Goal: Answer question/provide support: Answer question/provide support

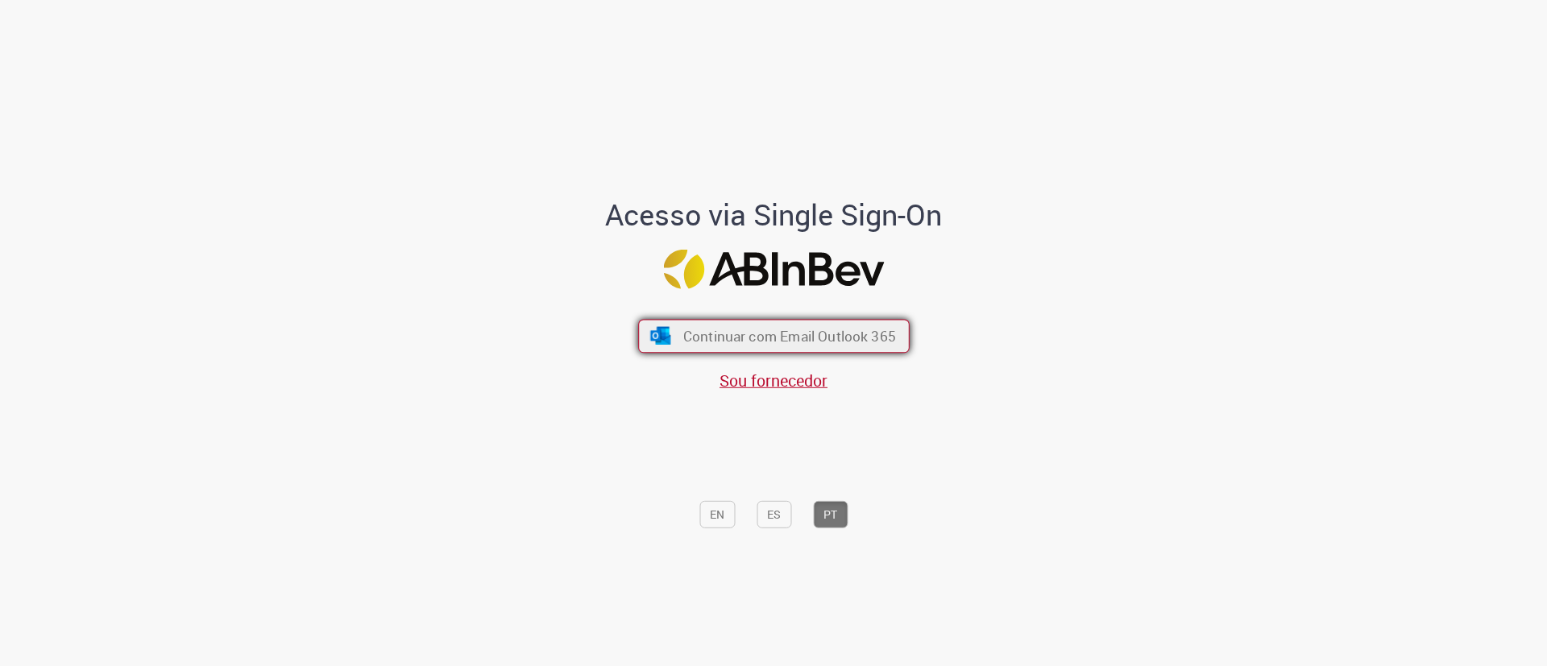
click at [729, 341] on span "Continuar com Email Outlook 365" at bounding box center [788, 336] width 213 height 19
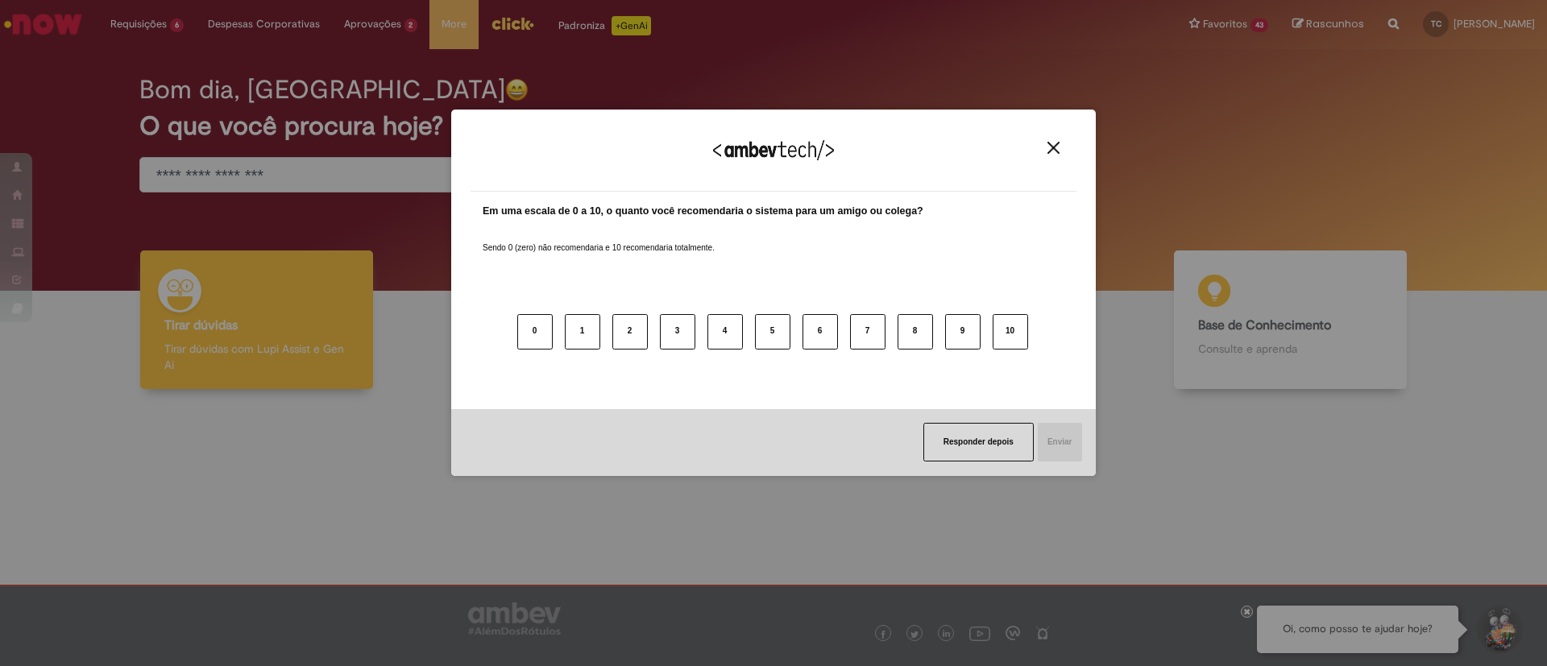
click at [1054, 143] on img "Close" at bounding box center [1053, 148] width 12 height 12
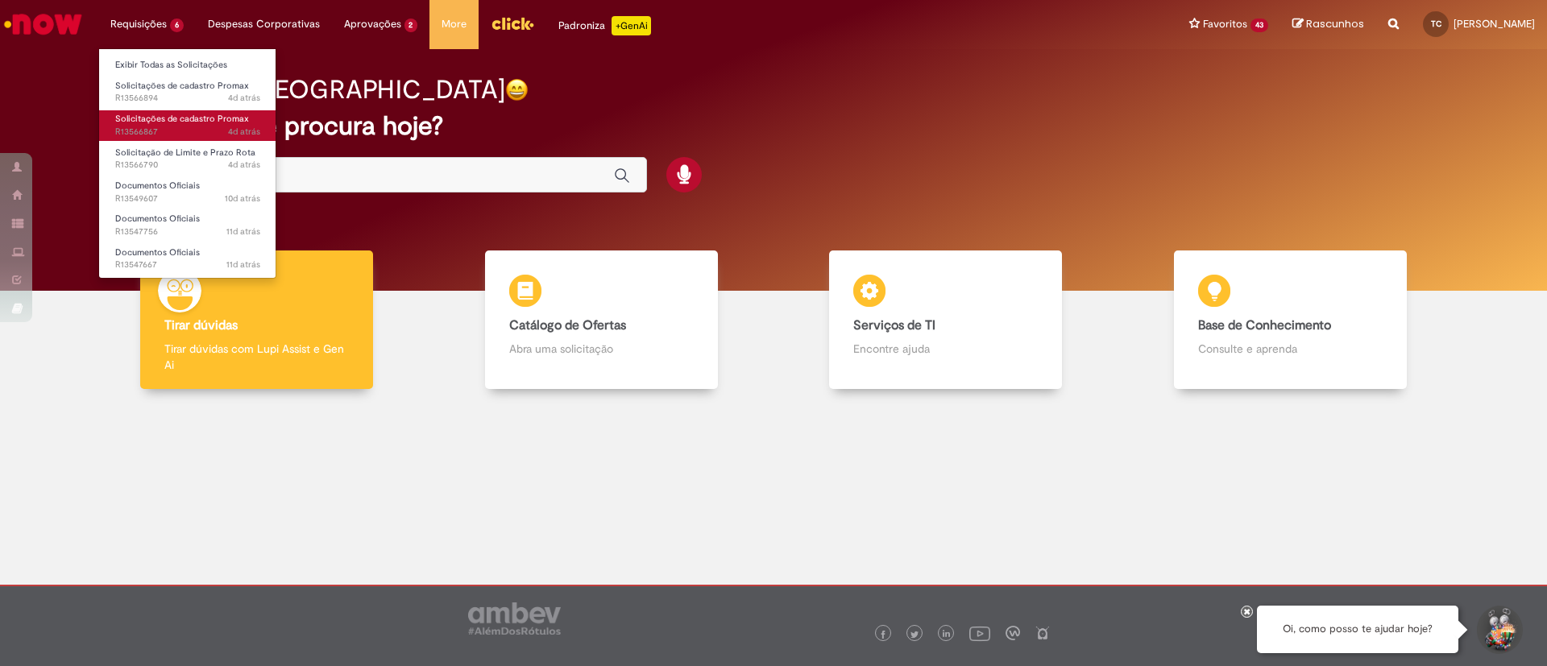
click at [208, 120] on span "Solicitações de cadastro Promax" at bounding box center [182, 119] width 134 height 12
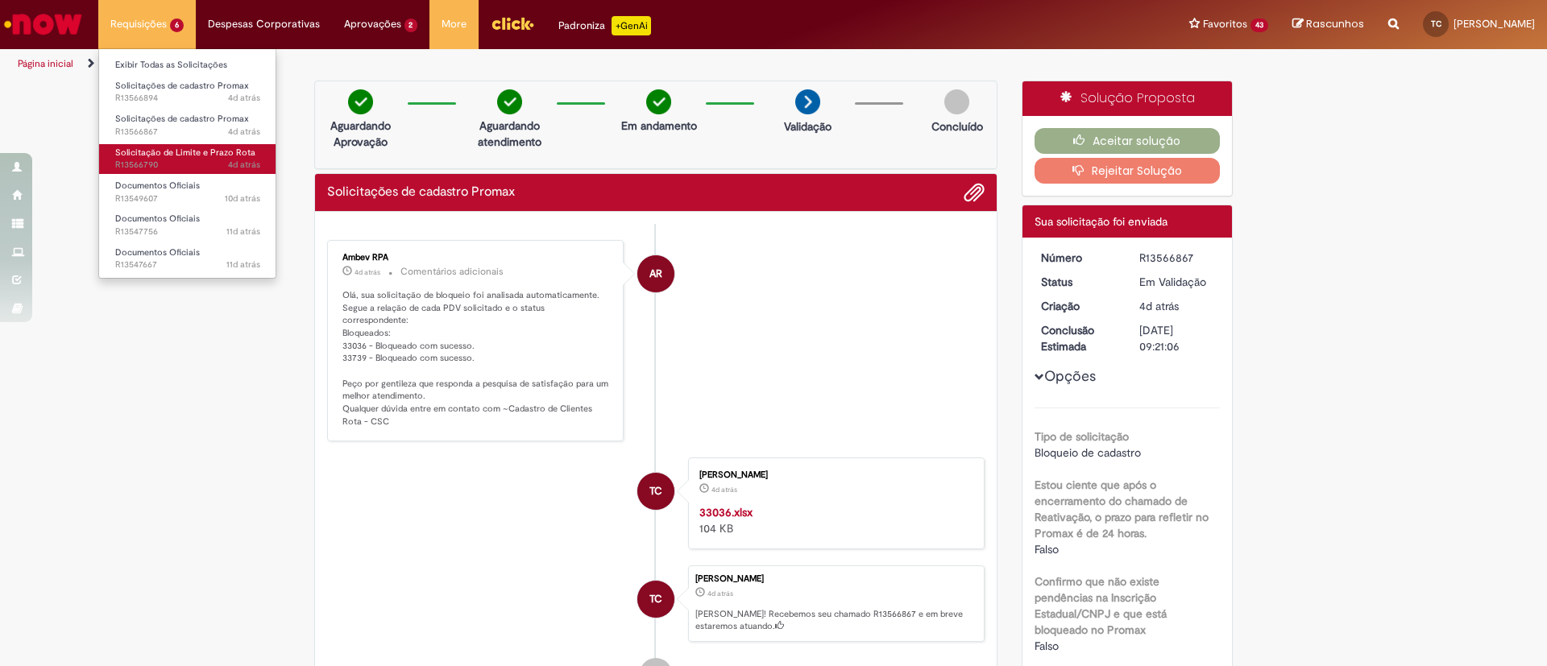
click at [189, 149] on span "Solicitação de Limite e Prazo Rota" at bounding box center [185, 153] width 140 height 12
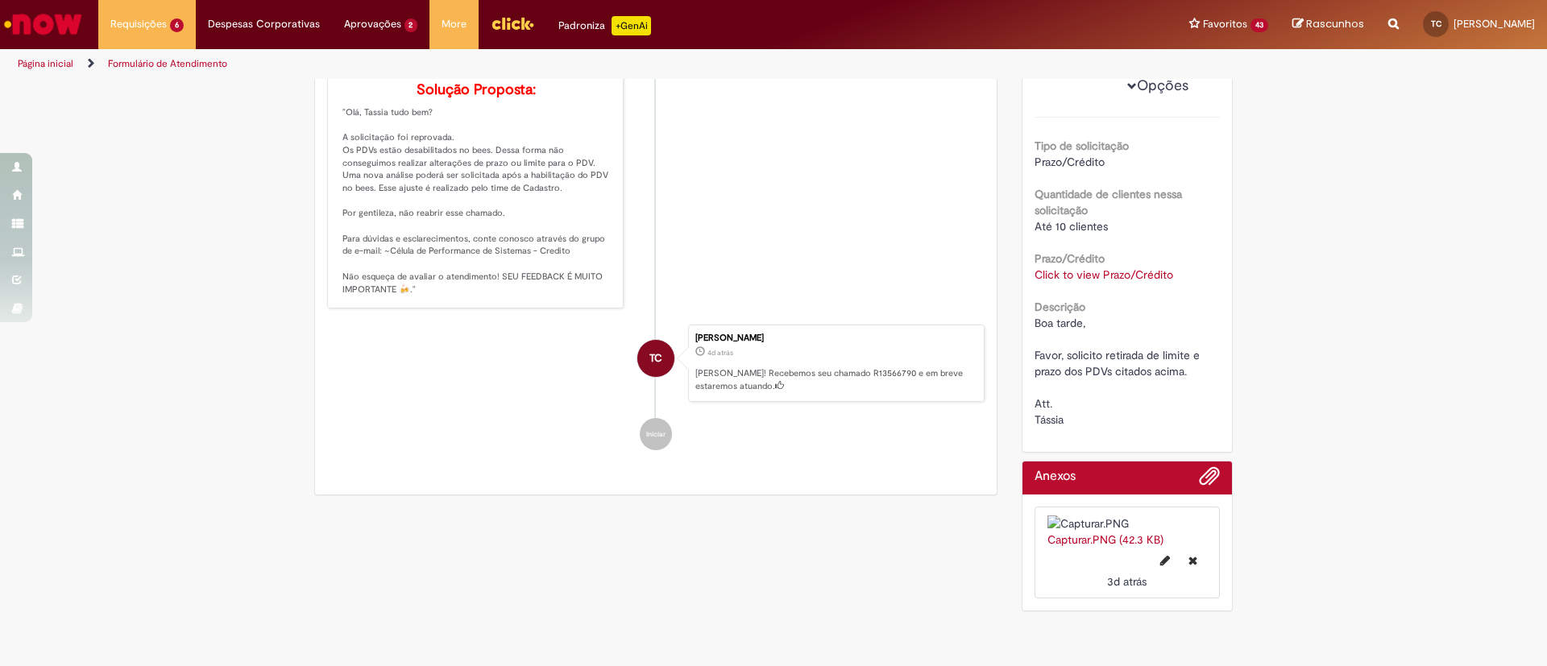
scroll to position [344, 0]
click at [1141, 269] on link "Click to view Prazo/Crédito" at bounding box center [1103, 274] width 139 height 14
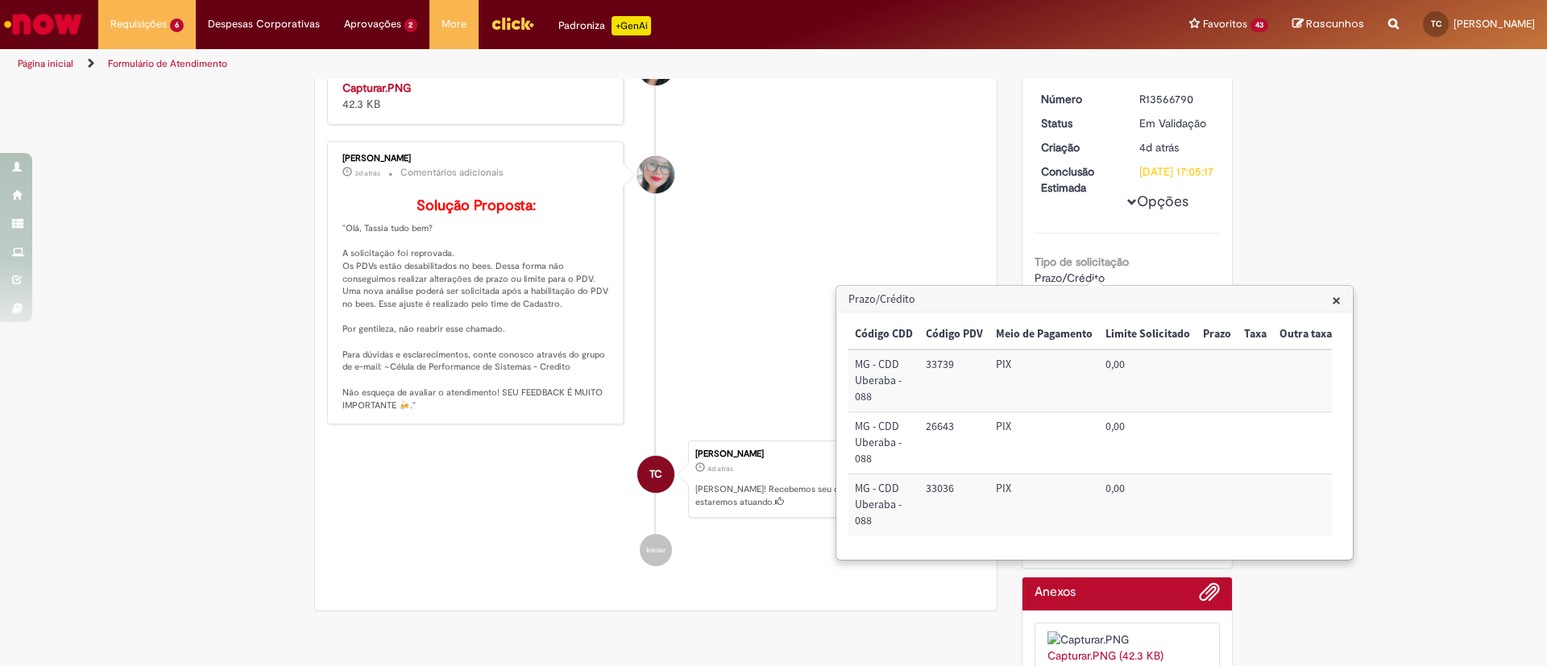
scroll to position [205, 0]
click at [502, 81] on img "Histórico de tíquete" at bounding box center [476, 81] width 268 height 0
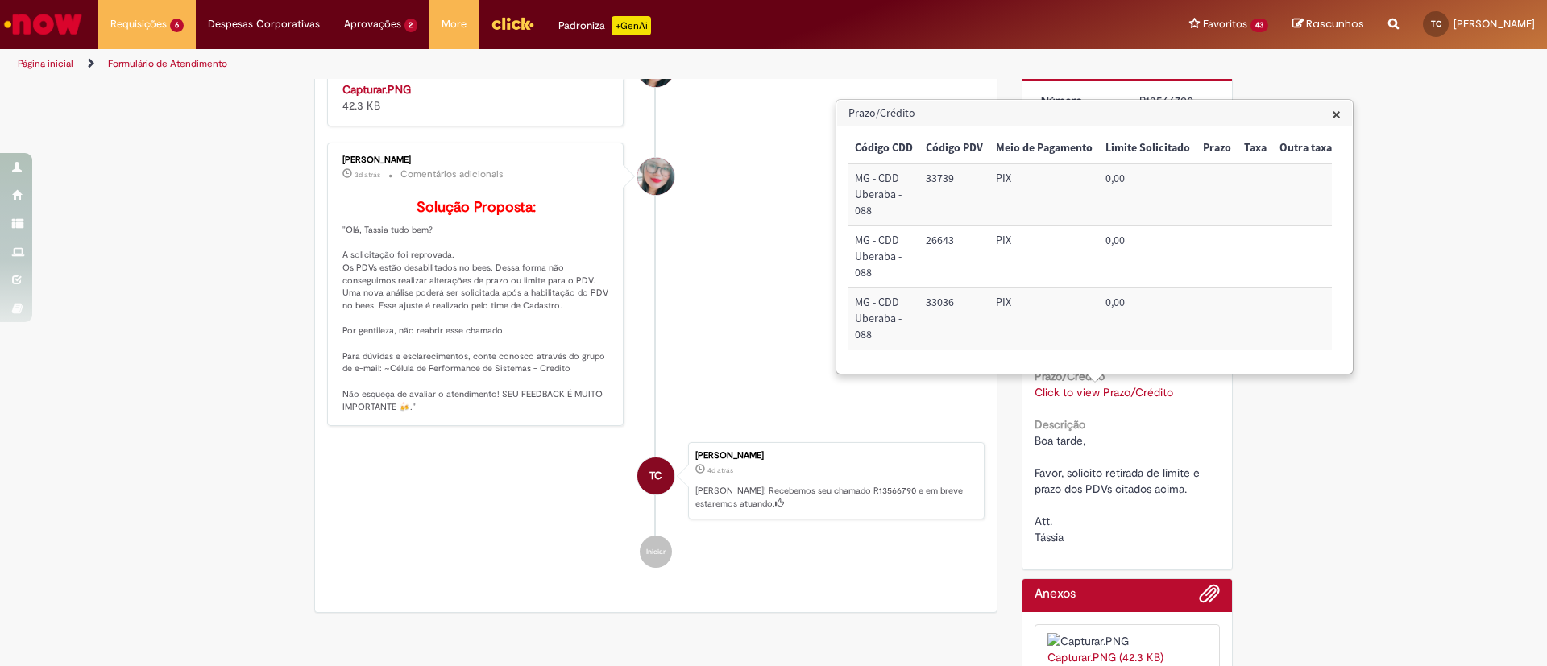
click at [1495, 236] on div "Verificar Código de Barras Aguardando Aprovação Aguardando atendimento Em andam…" at bounding box center [773, 306] width 1547 height 862
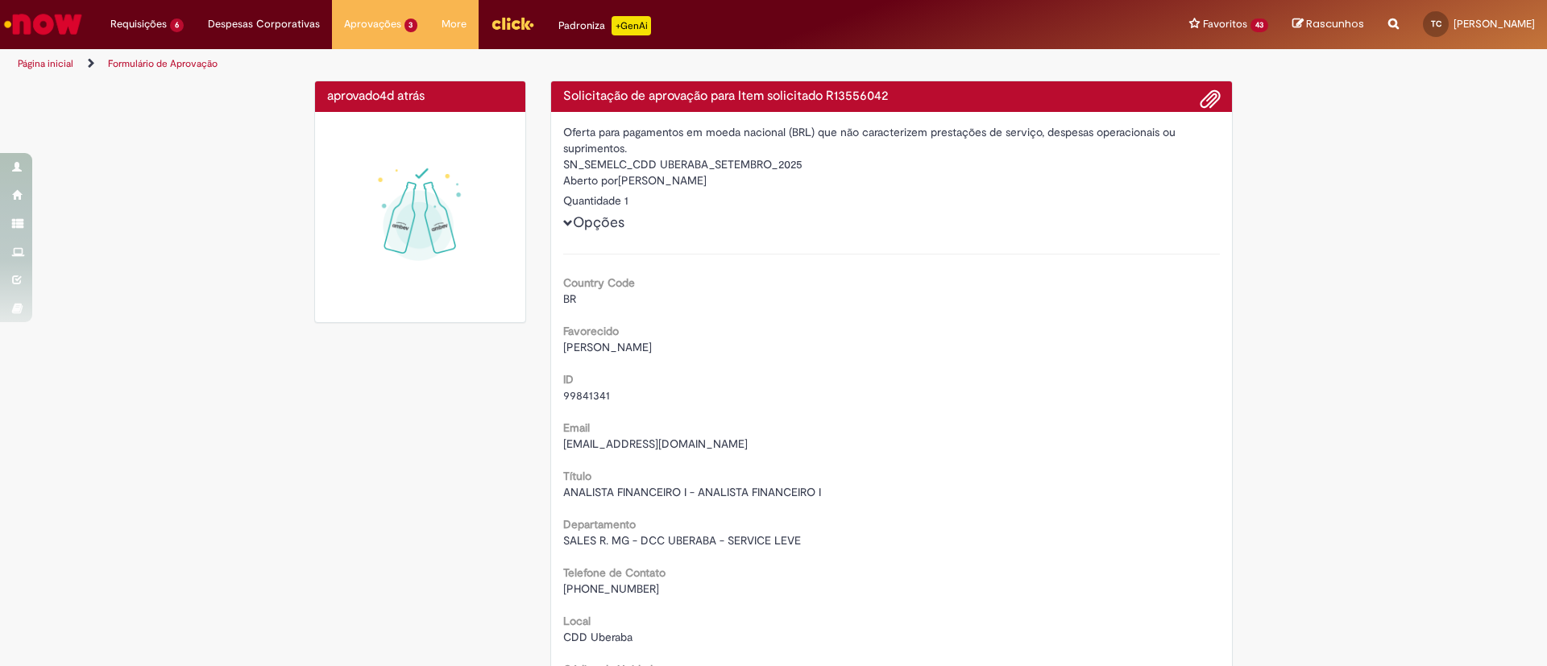
click at [61, 13] on img "Ir para a Homepage" at bounding box center [43, 24] width 83 height 32
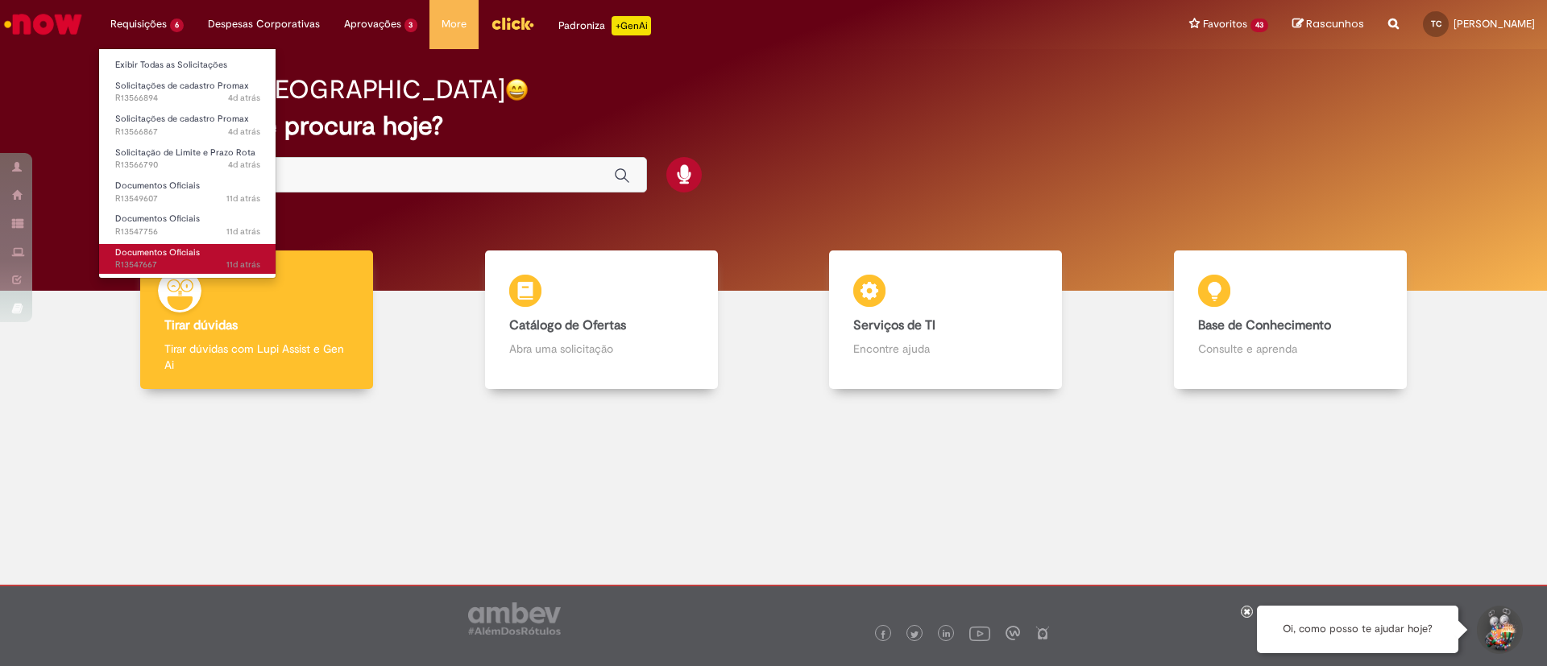
click at [185, 261] on span "11d atrás 11 dias atrás R13547667" at bounding box center [187, 265] width 145 height 13
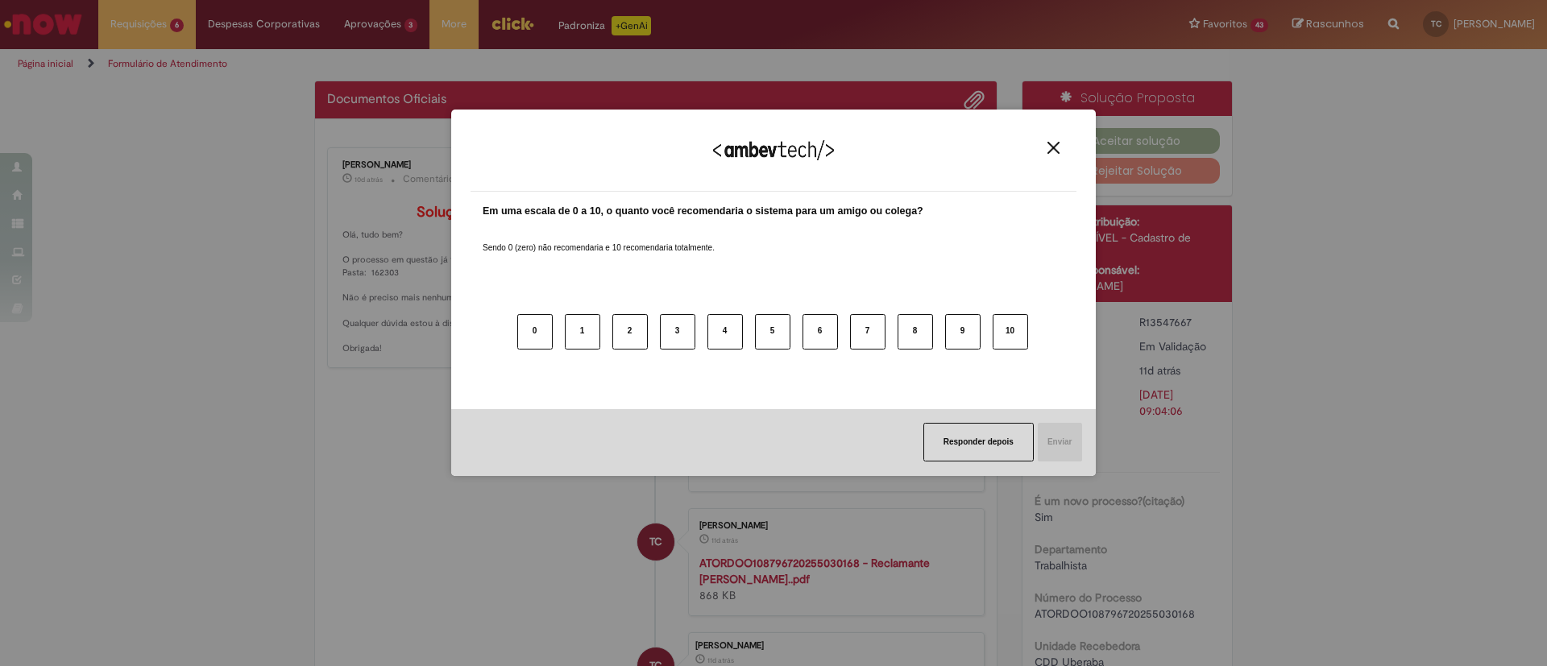
click at [1055, 147] on img "Close" at bounding box center [1053, 148] width 12 height 12
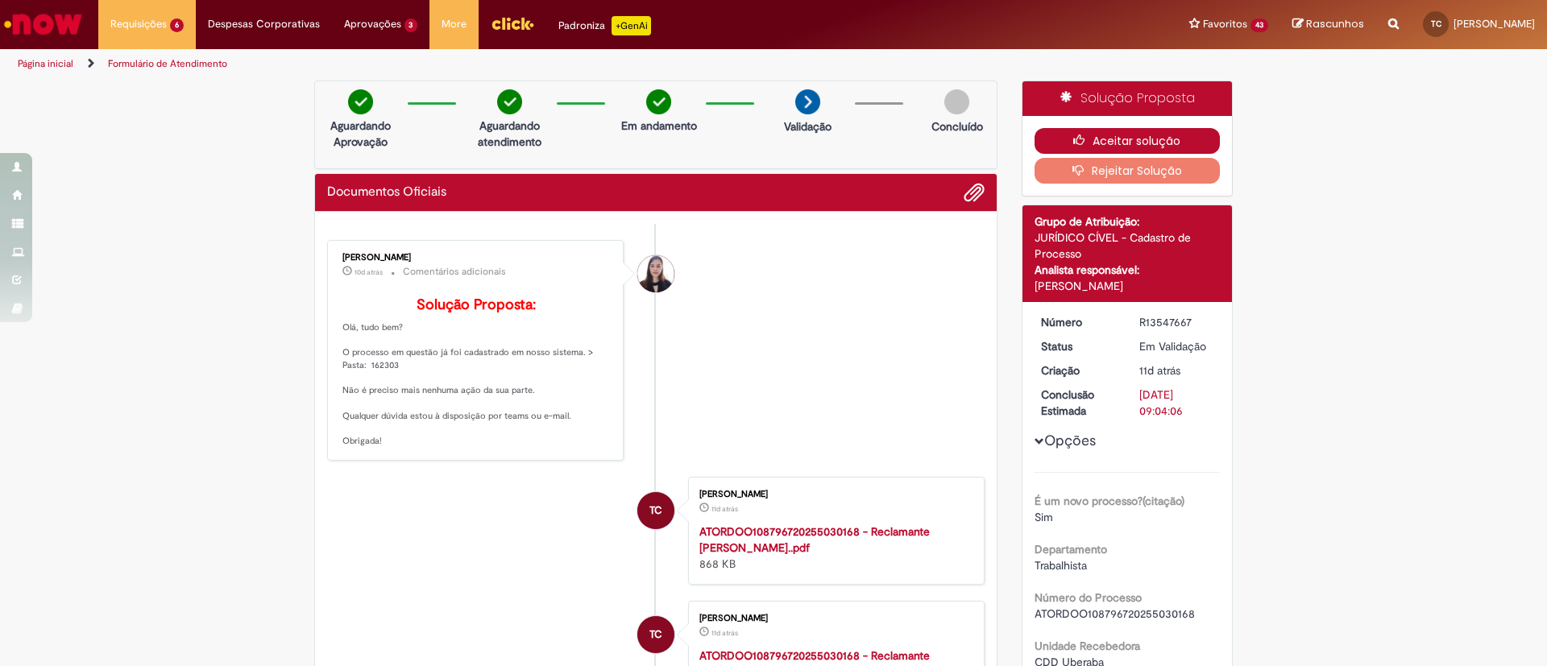
click at [1114, 134] on button "Aceitar solução" at bounding box center [1127, 141] width 186 height 26
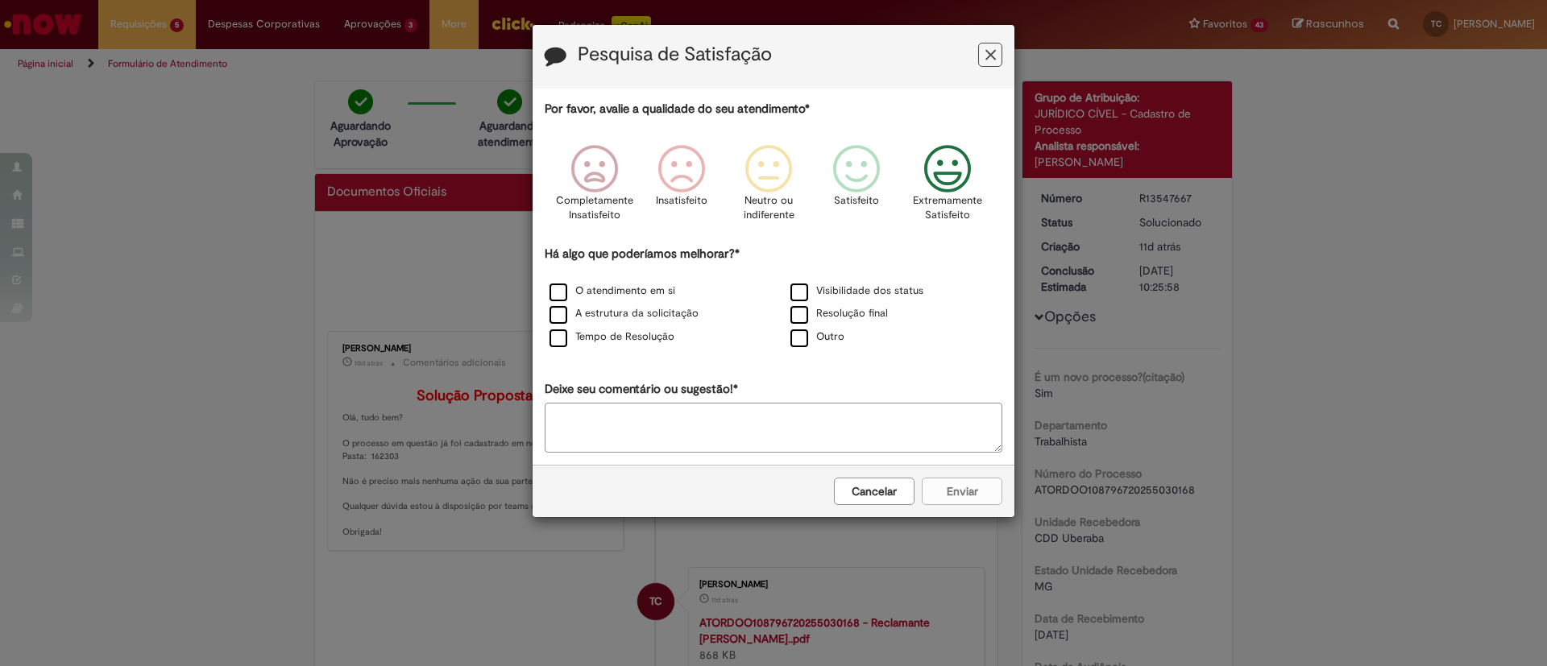
click at [955, 156] on icon "Feedback" at bounding box center [947, 169] width 60 height 48
click at [569, 290] on label "O atendimento em si" at bounding box center [612, 291] width 126 height 15
click at [972, 492] on button "Enviar" at bounding box center [962, 491] width 81 height 27
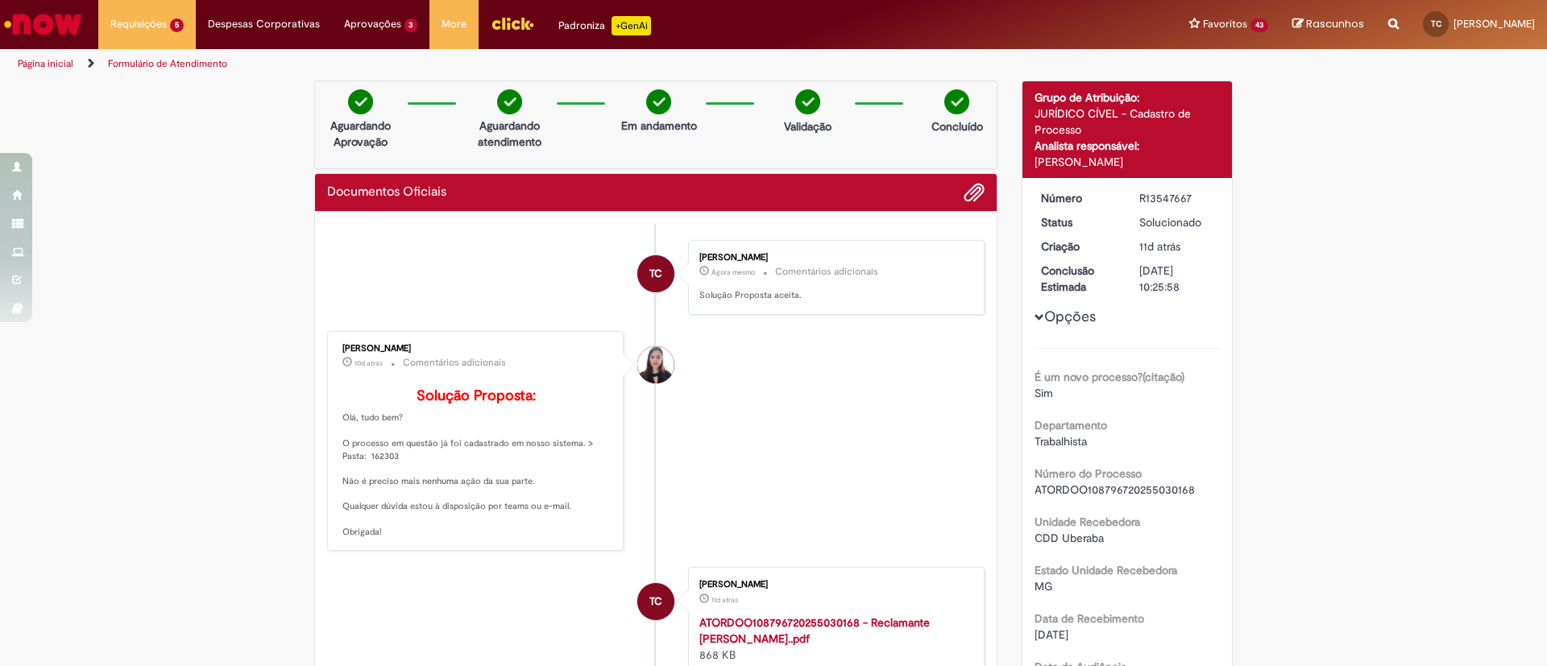
click at [781, 137] on button "Fechar" at bounding box center [774, 123] width 56 height 27
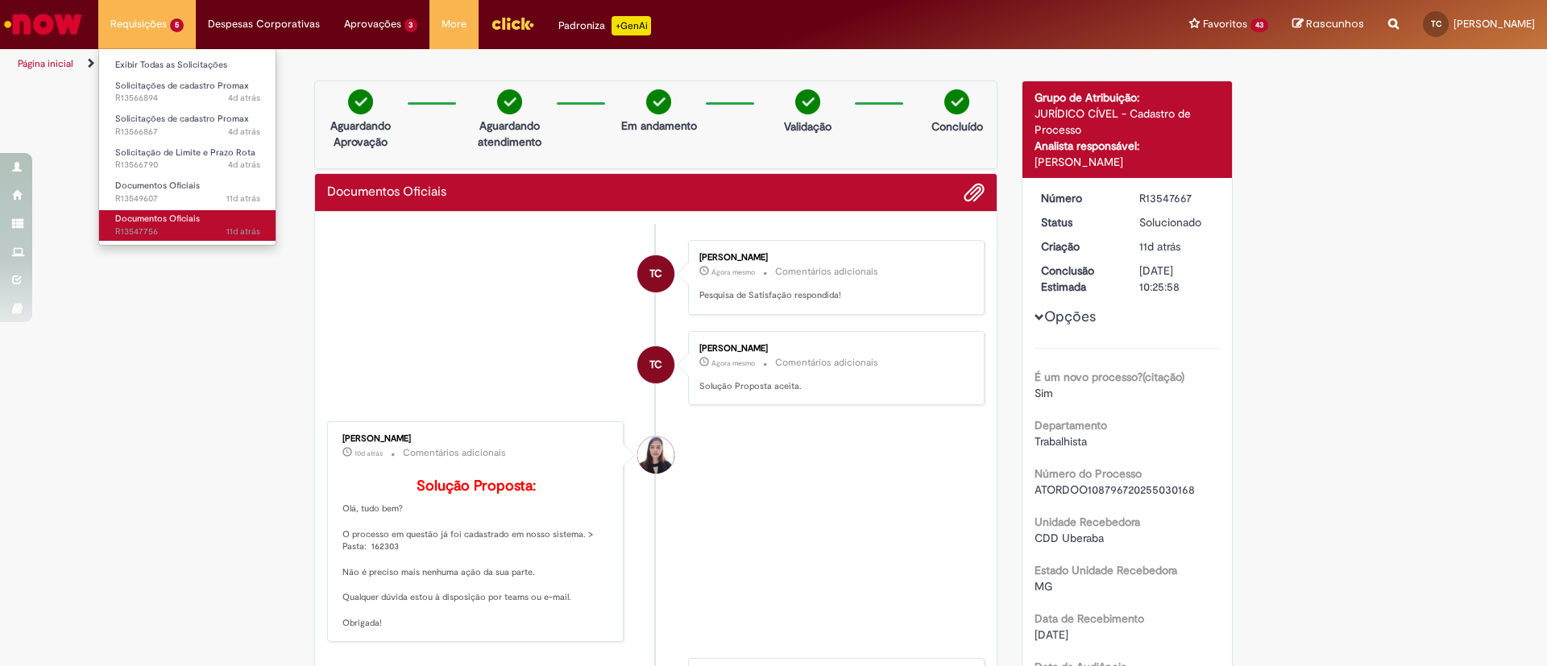
click at [181, 215] on span "Documentos Oficiais" at bounding box center [157, 219] width 85 height 12
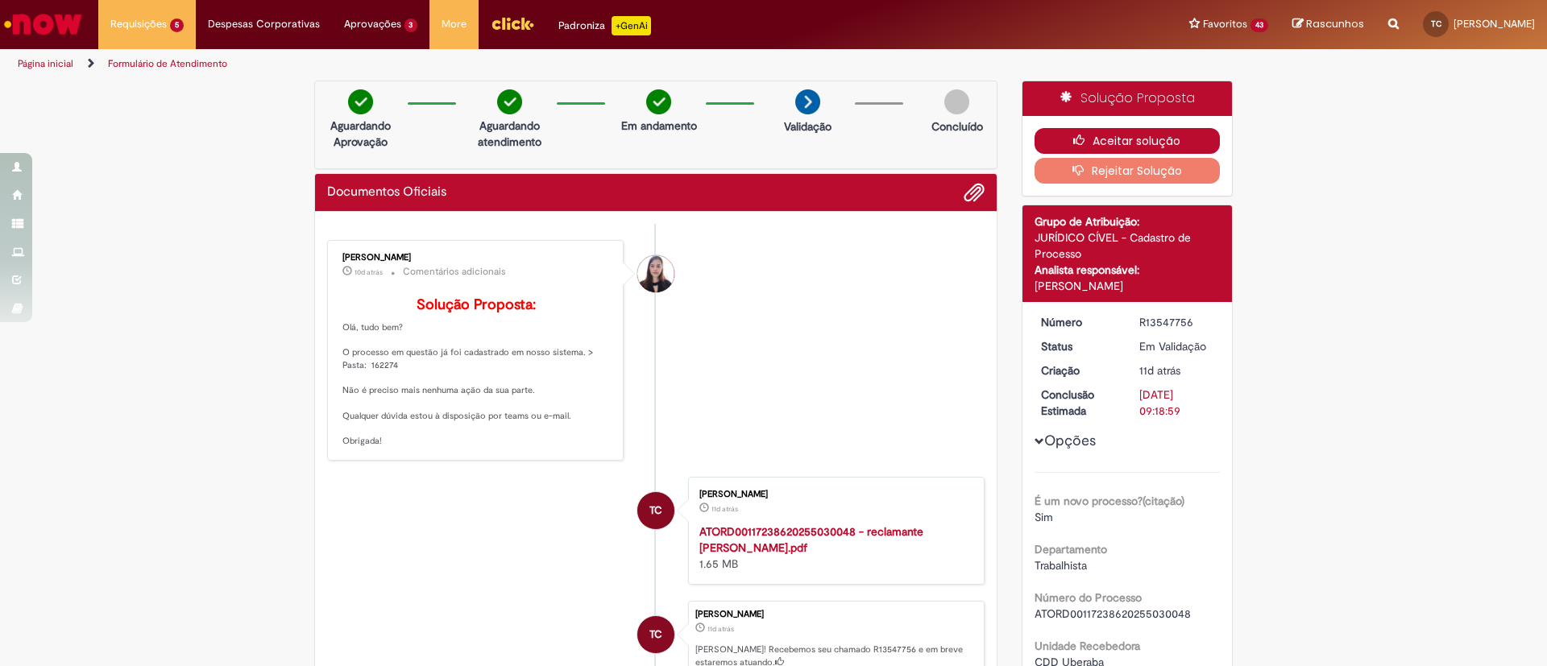
click at [1149, 144] on button "Aceitar solução" at bounding box center [1127, 141] width 186 height 26
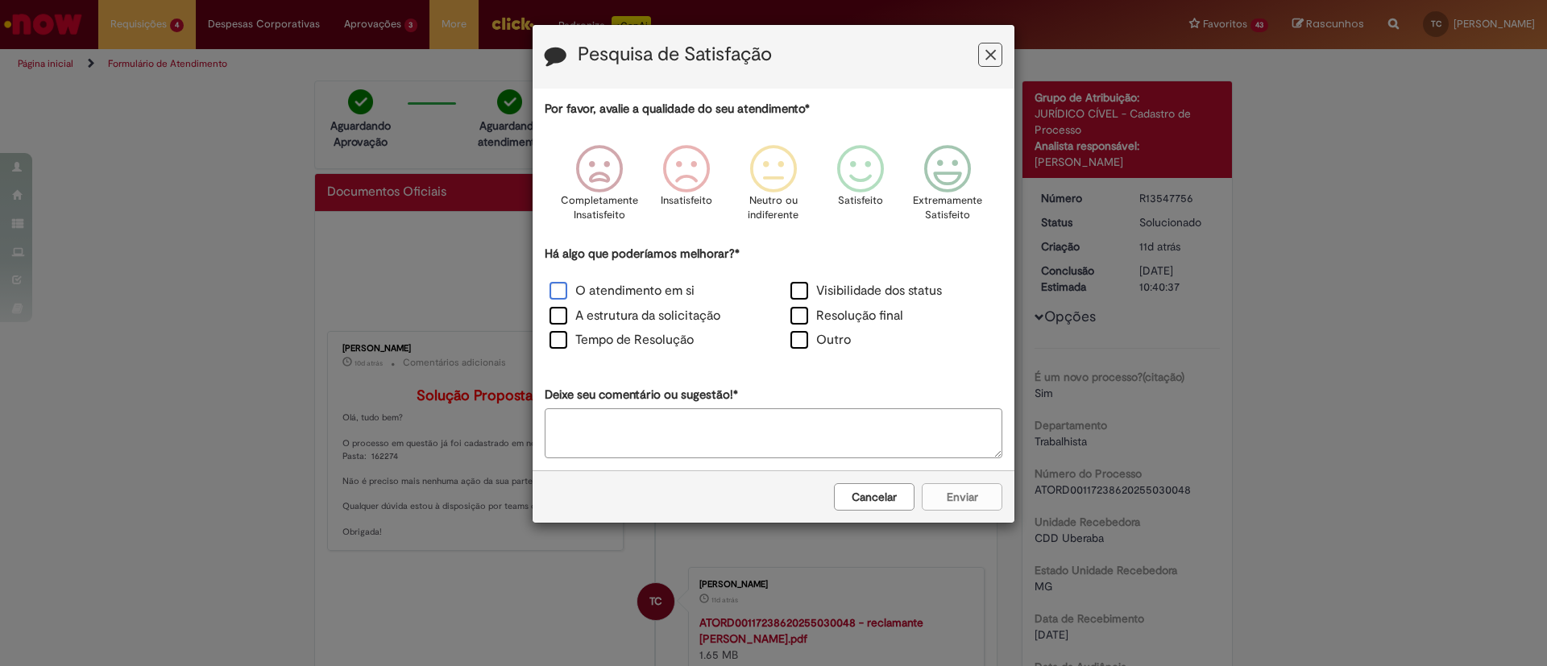
click at [558, 291] on label "O atendimento em si" at bounding box center [621, 291] width 145 height 19
click at [946, 177] on icon "Feedback" at bounding box center [947, 169] width 60 height 48
click at [955, 503] on button "Enviar" at bounding box center [962, 496] width 81 height 27
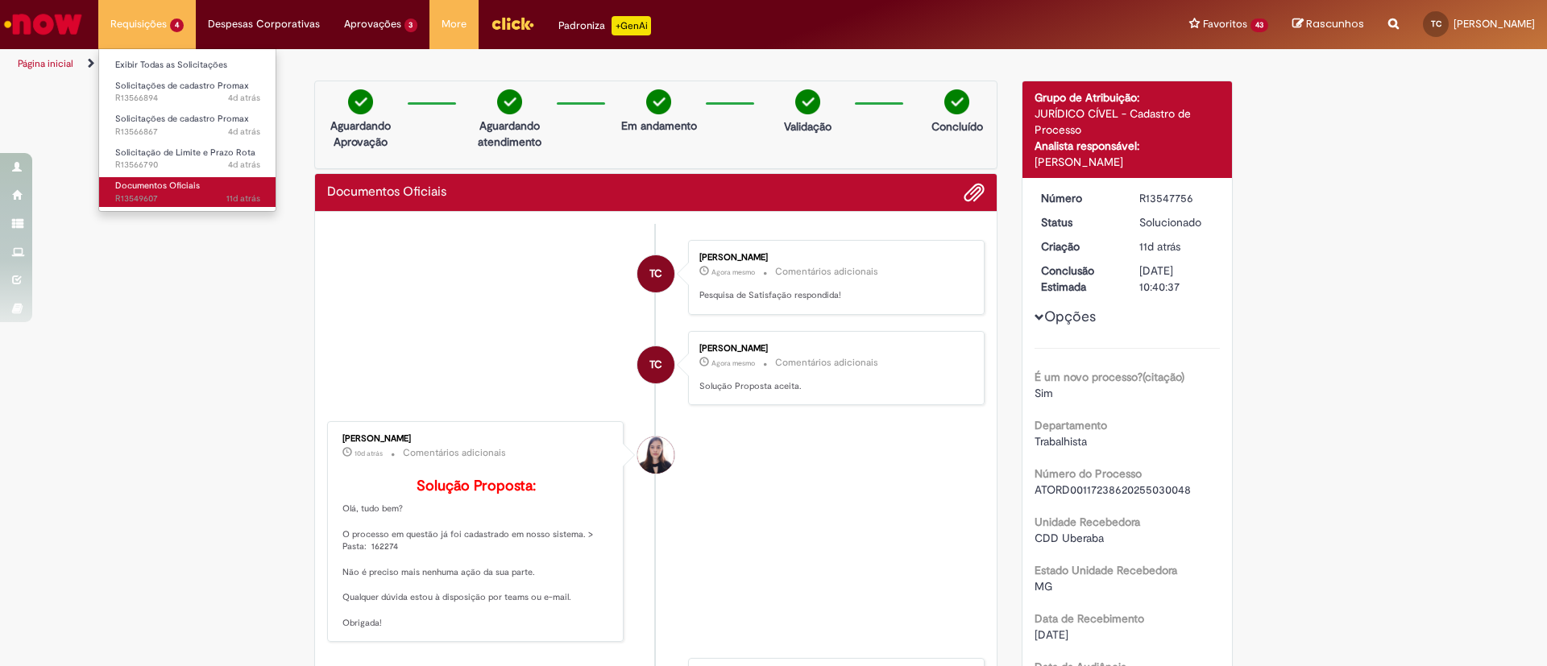
click at [179, 189] on span "Documentos Oficiais" at bounding box center [157, 186] width 85 height 12
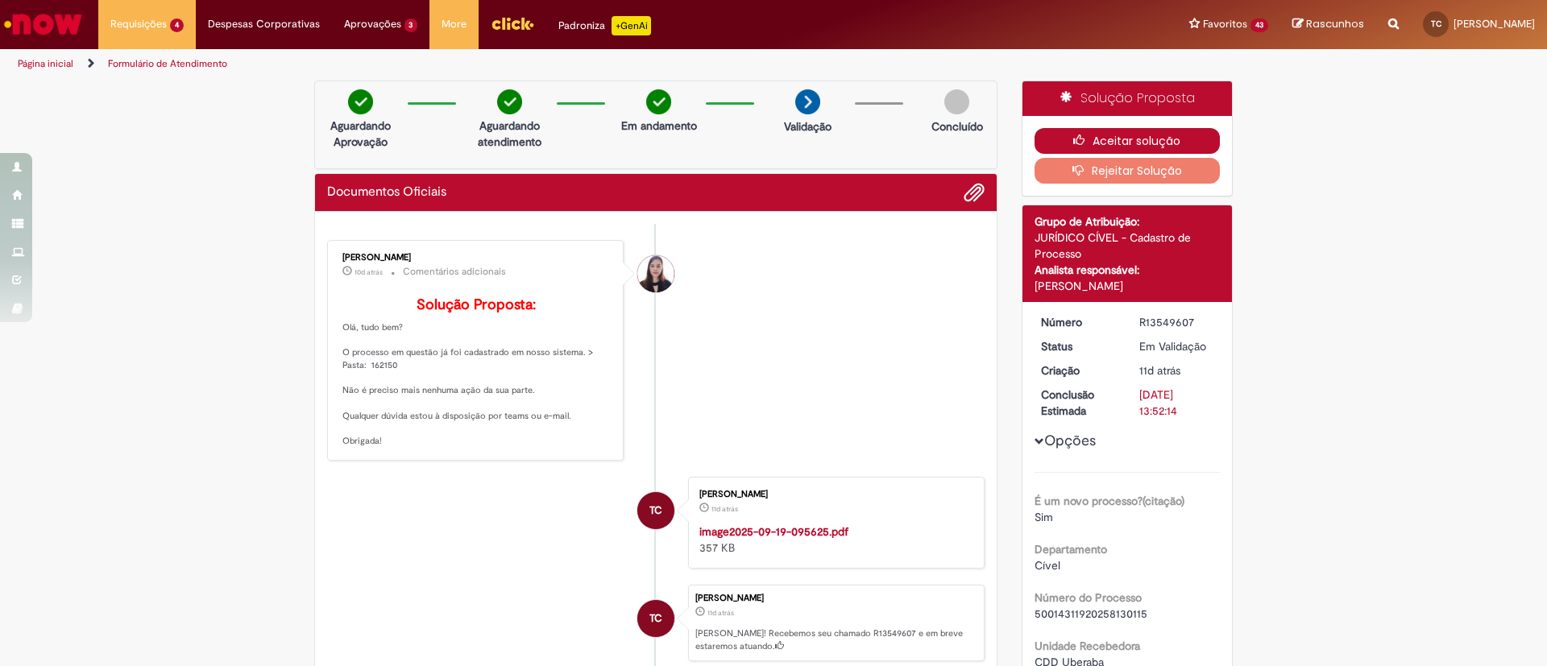
click at [1117, 139] on button "Aceitar solução" at bounding box center [1127, 141] width 186 height 26
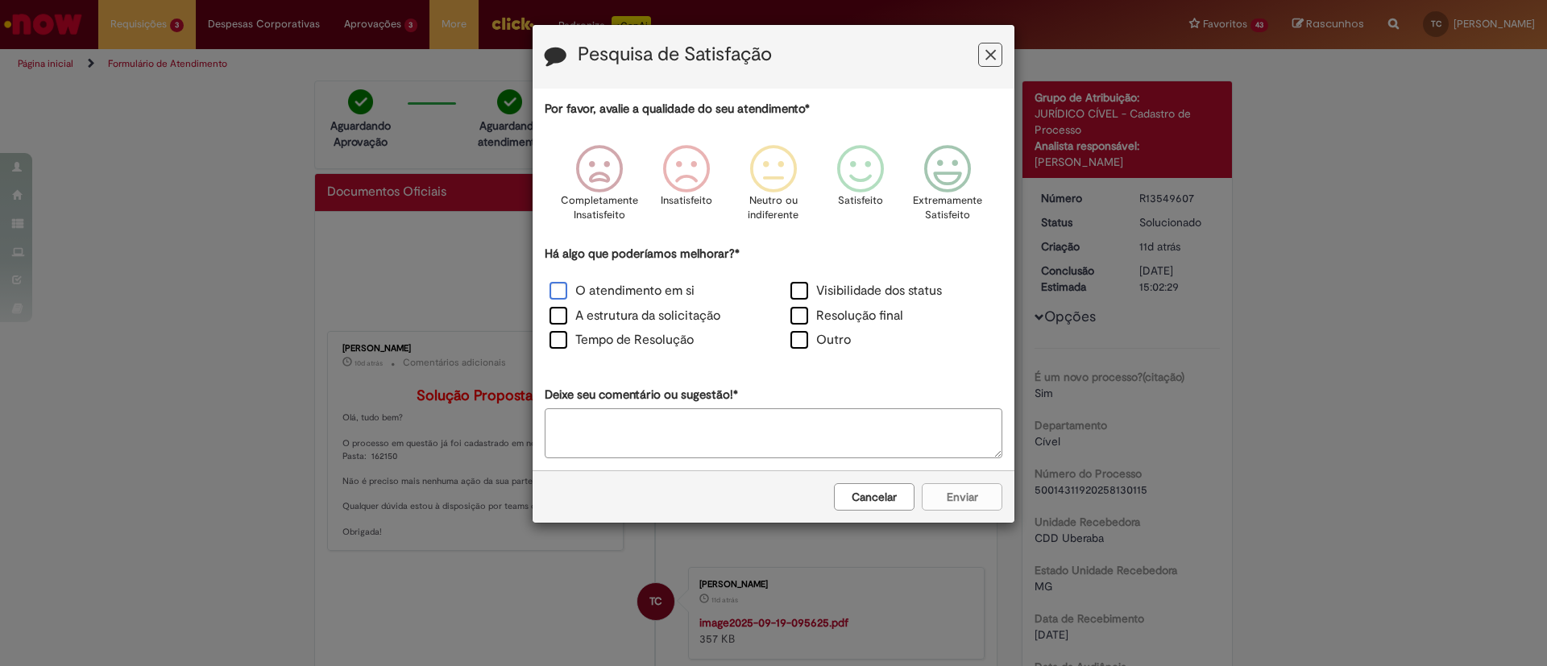
click at [553, 289] on label "O atendimento em si" at bounding box center [621, 291] width 145 height 19
click at [946, 184] on icon "Feedback" at bounding box center [947, 169] width 60 height 48
click at [955, 488] on button "Enviar" at bounding box center [962, 496] width 81 height 27
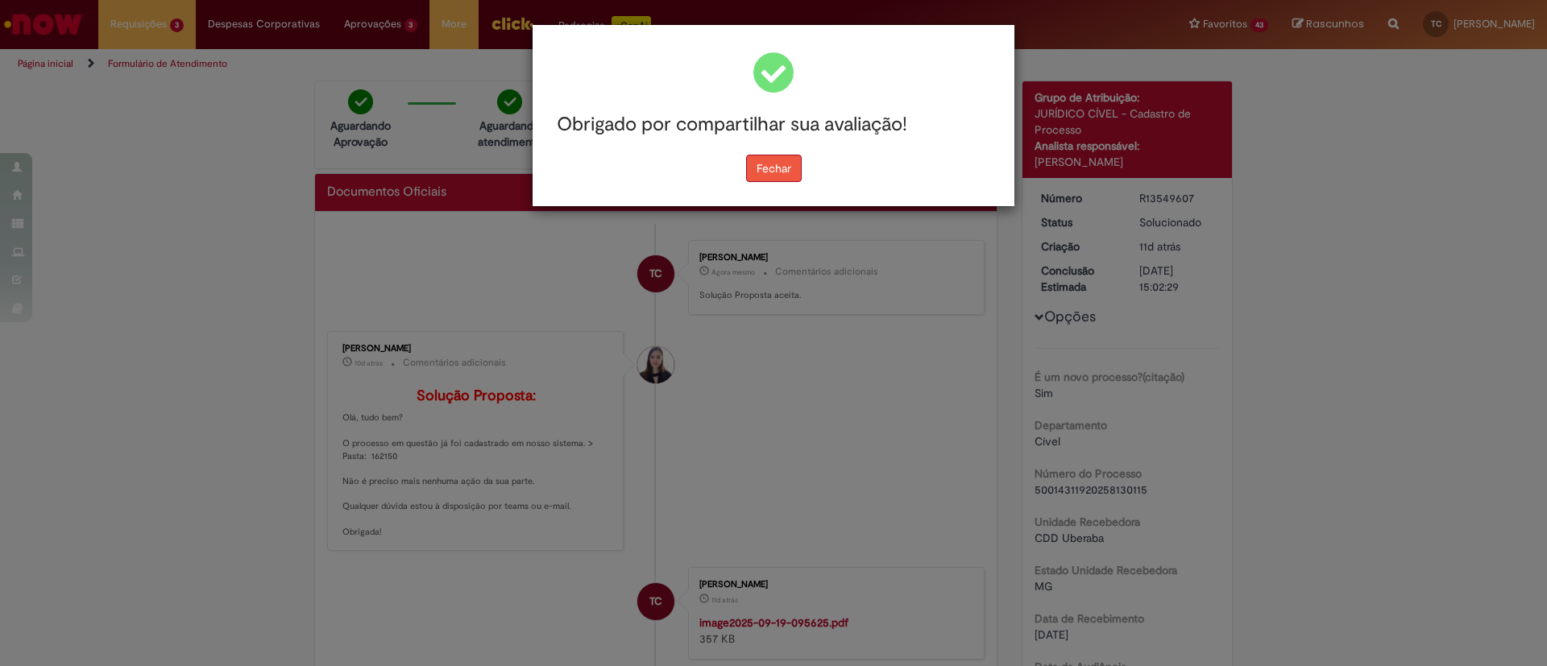
click at [769, 174] on button "Fechar" at bounding box center [774, 168] width 56 height 27
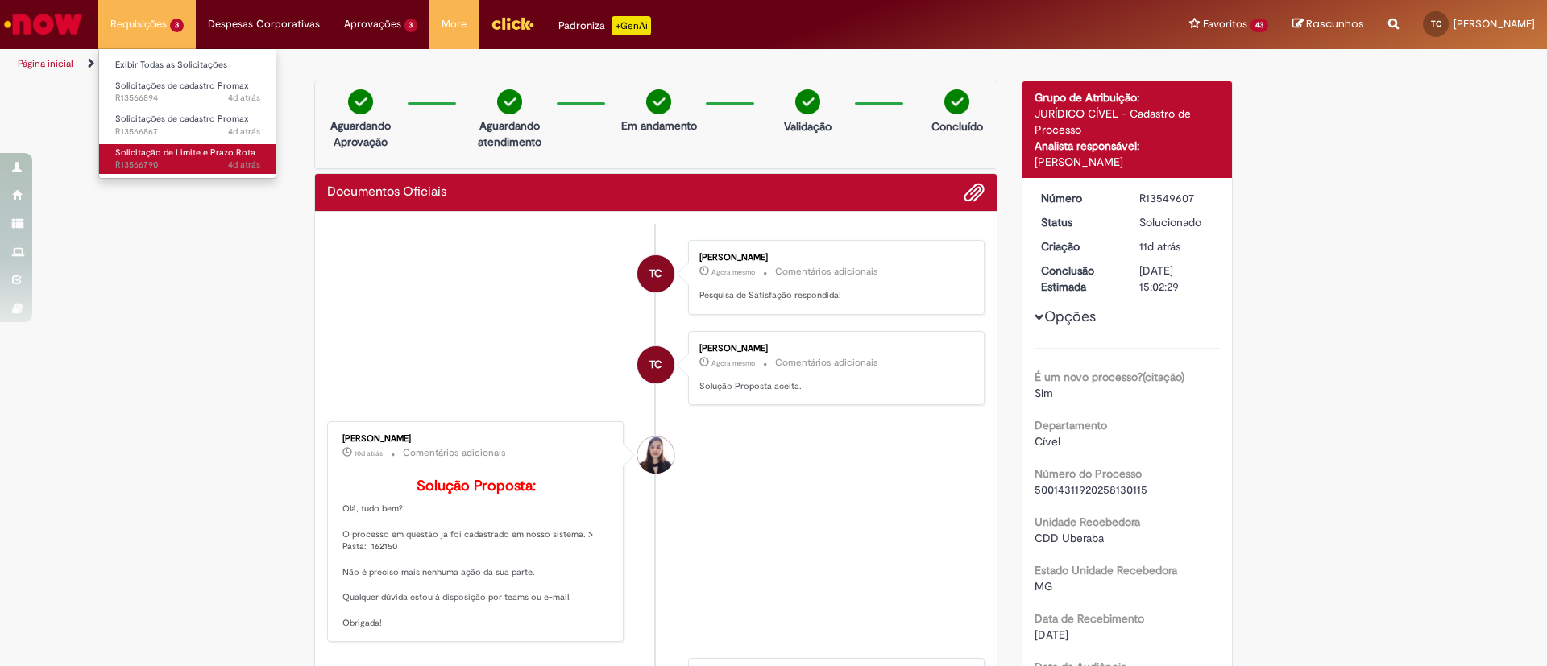
click at [180, 162] on span "4d atrás 4 dias atrás R13566790" at bounding box center [187, 165] width 145 height 13
